Goal: Navigation & Orientation: Go to known website

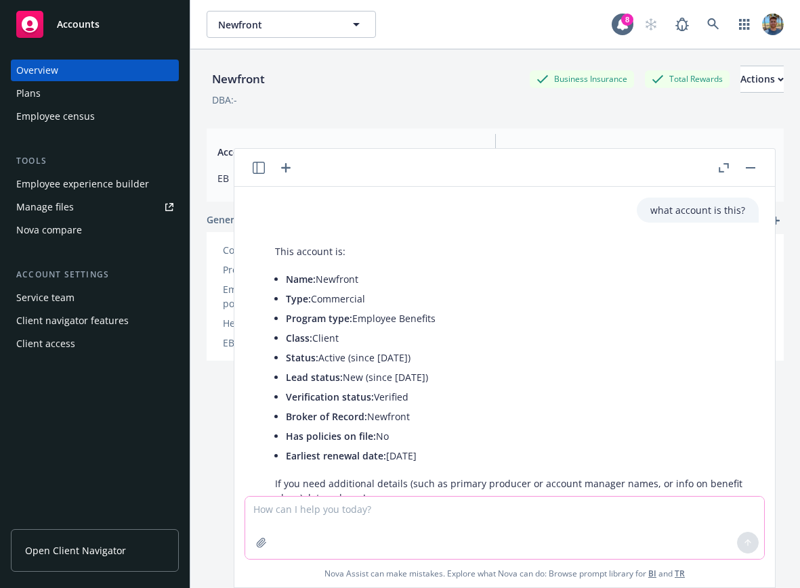
scroll to position [144, 0]
